Goal: Information Seeking & Learning: Learn about a topic

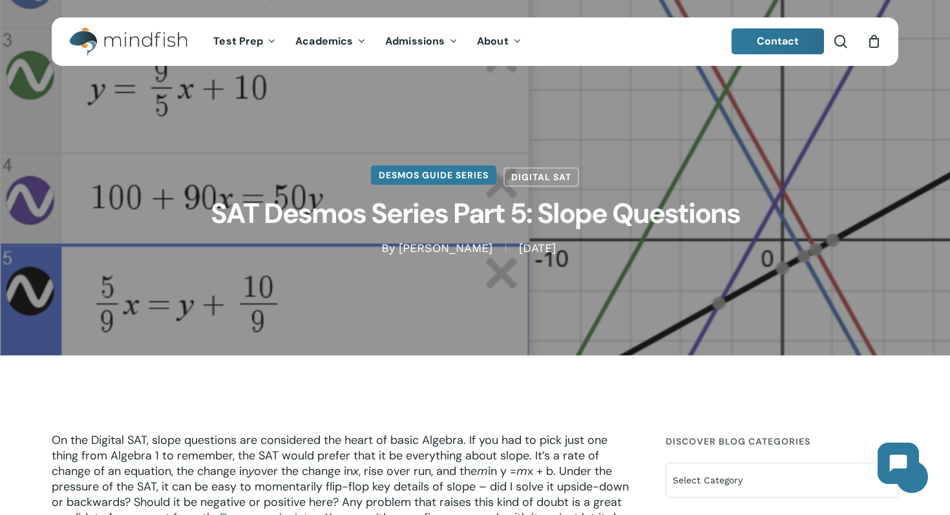
click at [402, 174] on link "Desmos Guide Series" at bounding box center [433, 174] width 125 height 19
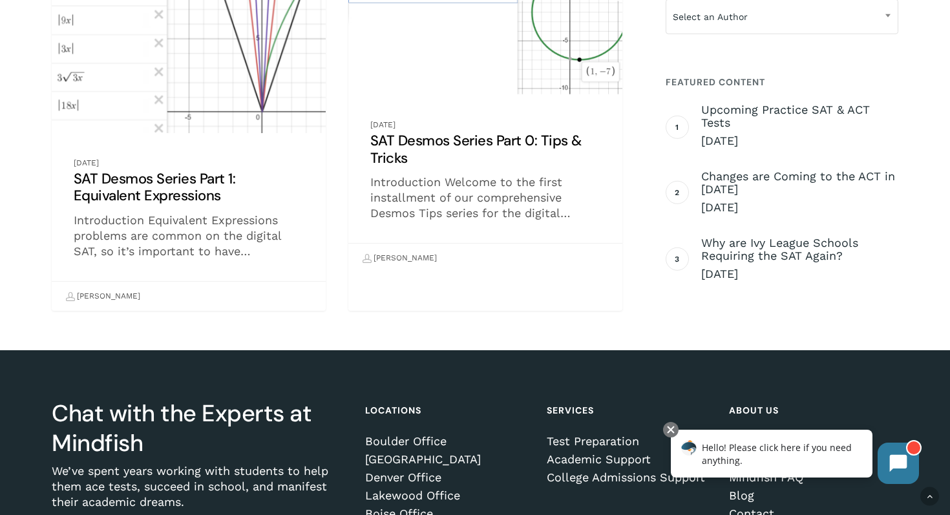
scroll to position [1135, 0]
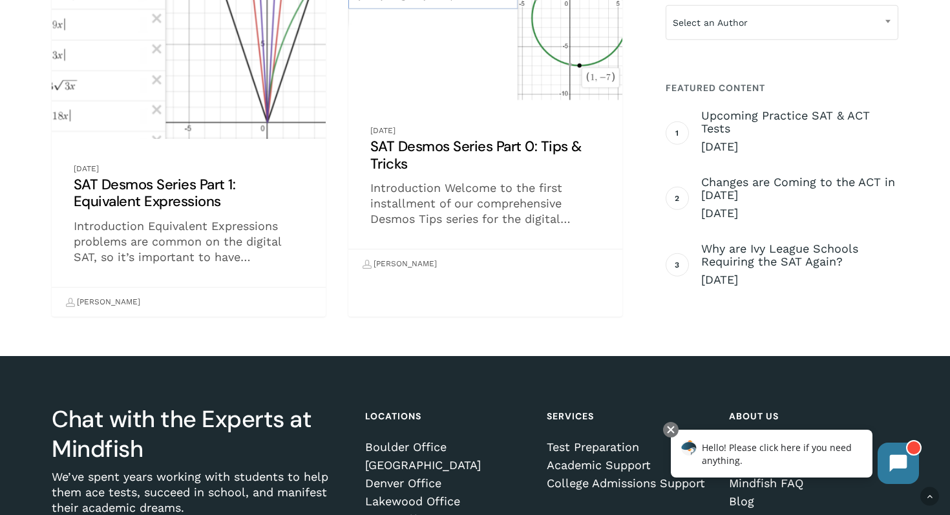
click at [173, 217] on link "SAT Desmos Series Part 1: Equivalent Expressions" at bounding box center [189, 136] width 274 height 362
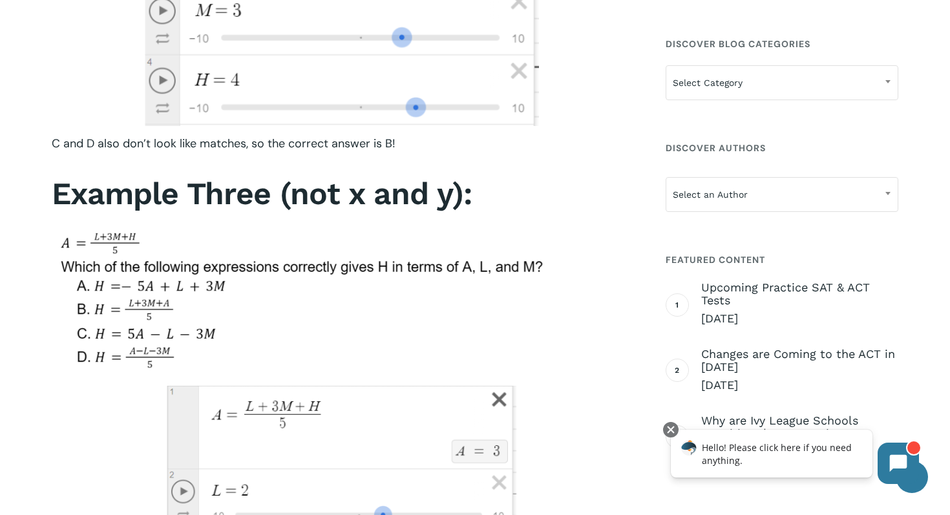
scroll to position [3385, 0]
